Goal: Find specific page/section: Find specific page/section

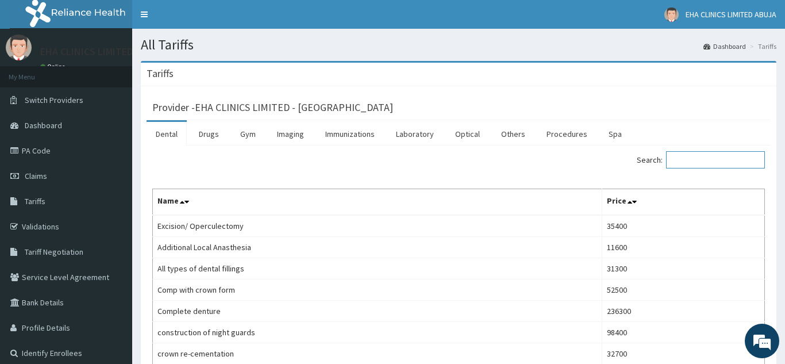
click at [702, 162] on input "Search:" at bounding box center [715, 159] width 99 height 17
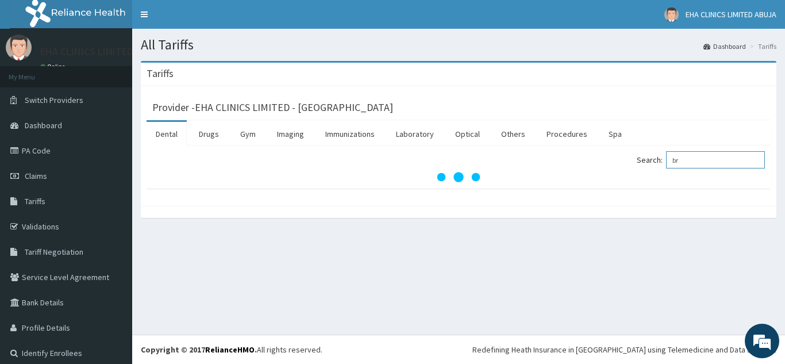
type input "b"
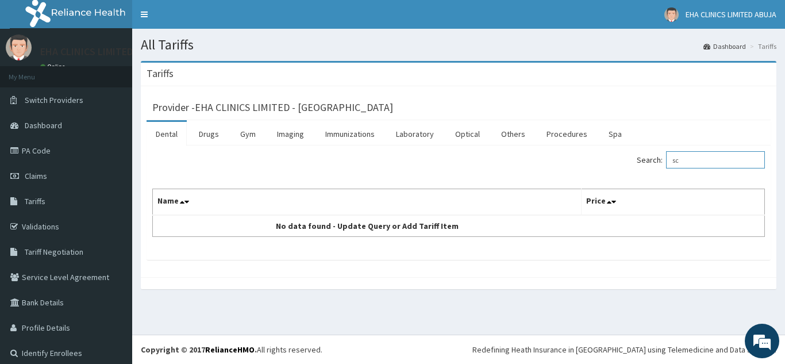
type input "s"
type input "u"
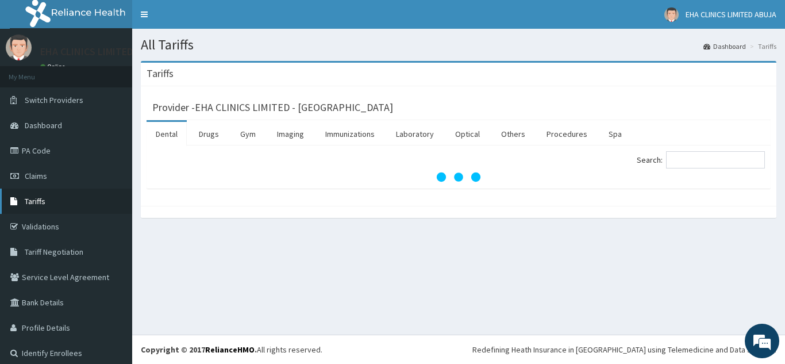
click at [32, 206] on link "Tariffs" at bounding box center [66, 201] width 132 height 25
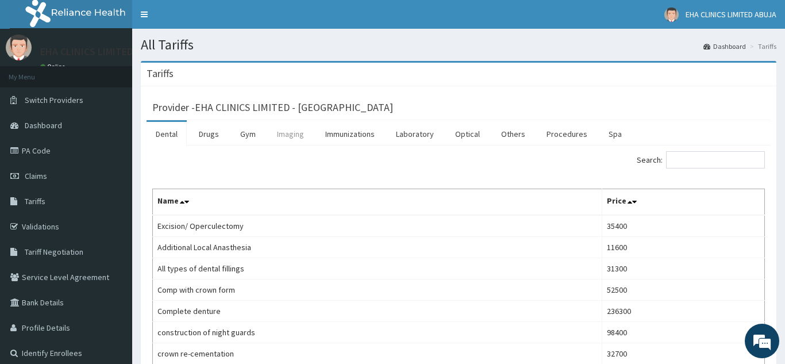
click at [282, 132] on link "Imaging" at bounding box center [290, 134] width 45 height 24
